Goal: Task Accomplishment & Management: Complete application form

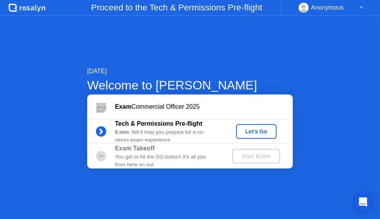
click at [251, 155] on div "Start Exam" at bounding box center [255, 156] width 41 height 6
click at [101, 156] on circle at bounding box center [101, 155] width 1 height 1
click at [257, 130] on div "Let's Go" at bounding box center [256, 131] width 34 height 6
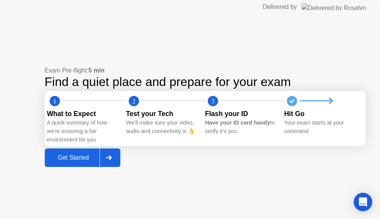
click at [112, 156] on icon at bounding box center [109, 157] width 6 height 5
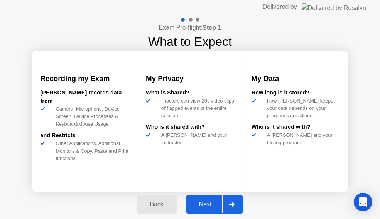
click at [207, 203] on div "Next" at bounding box center [205, 204] width 34 height 7
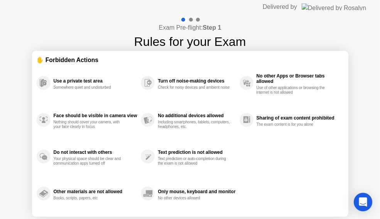
click at [207, 203] on div "Only mouse, keyboard and monitor No other devices allowed" at bounding box center [190, 193] width 98 height 37
click at [346, 8] on img at bounding box center [334, 6] width 64 height 7
drag, startPoint x: 289, startPoint y: 83, endPoint x: 281, endPoint y: 134, distance: 52.0
click at [281, 137] on div "Use a private test area Somewhere quiet and undisturbed Face should be visible …" at bounding box center [190, 138] width 307 height 148
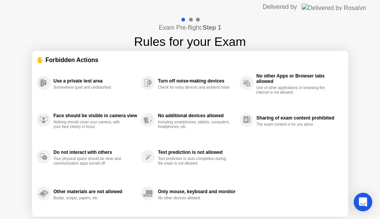
click at [192, 19] on div at bounding box center [191, 20] width 4 height 4
click at [199, 18] on div at bounding box center [190, 19] width 22 height 7
